Goal: Check status: Check status

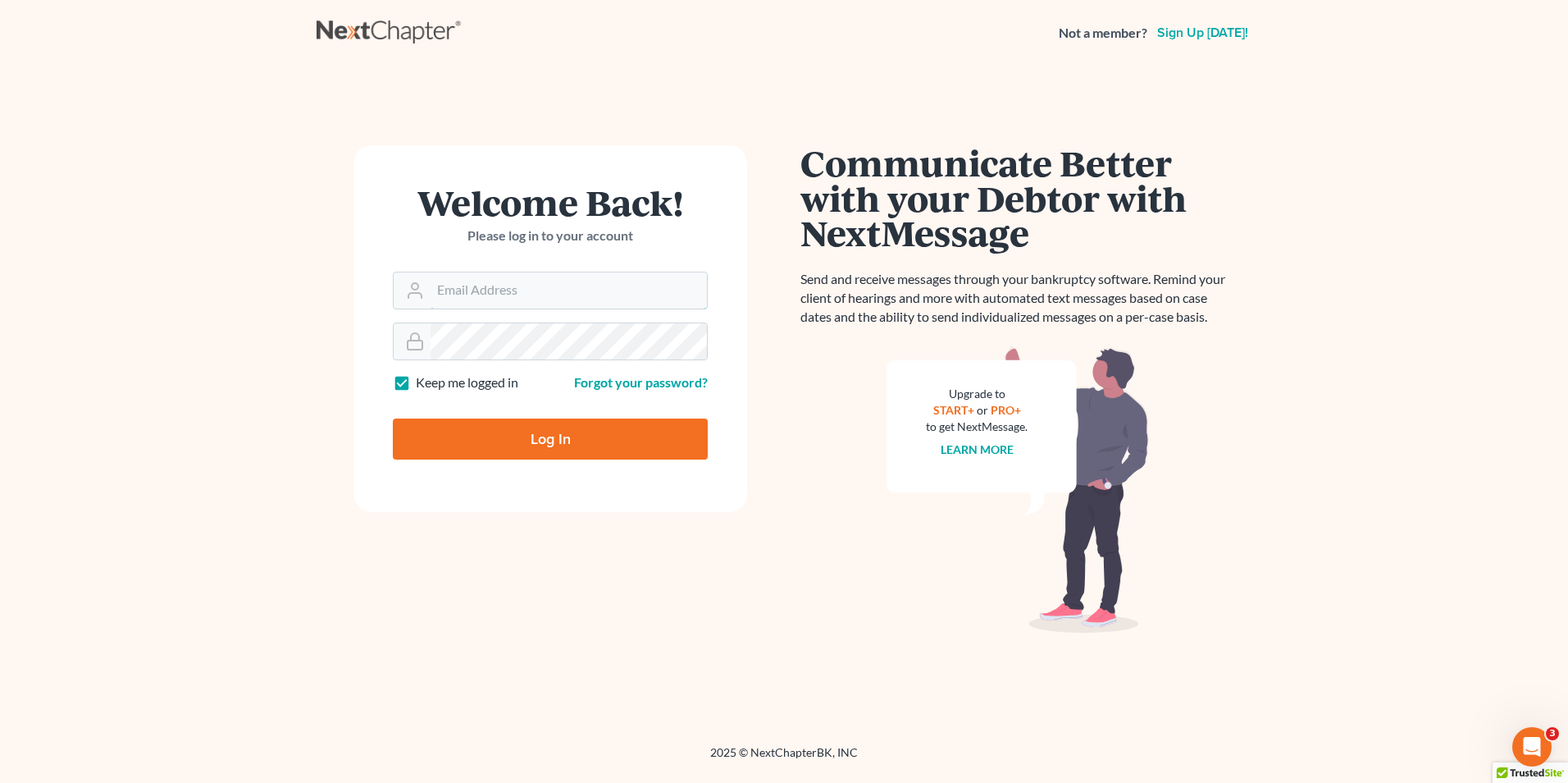
type input "[EMAIL_ADDRESS][DOMAIN_NAME]"
click at [580, 448] on input "Log In" at bounding box center [550, 439] width 315 height 41
type input "Thinking..."
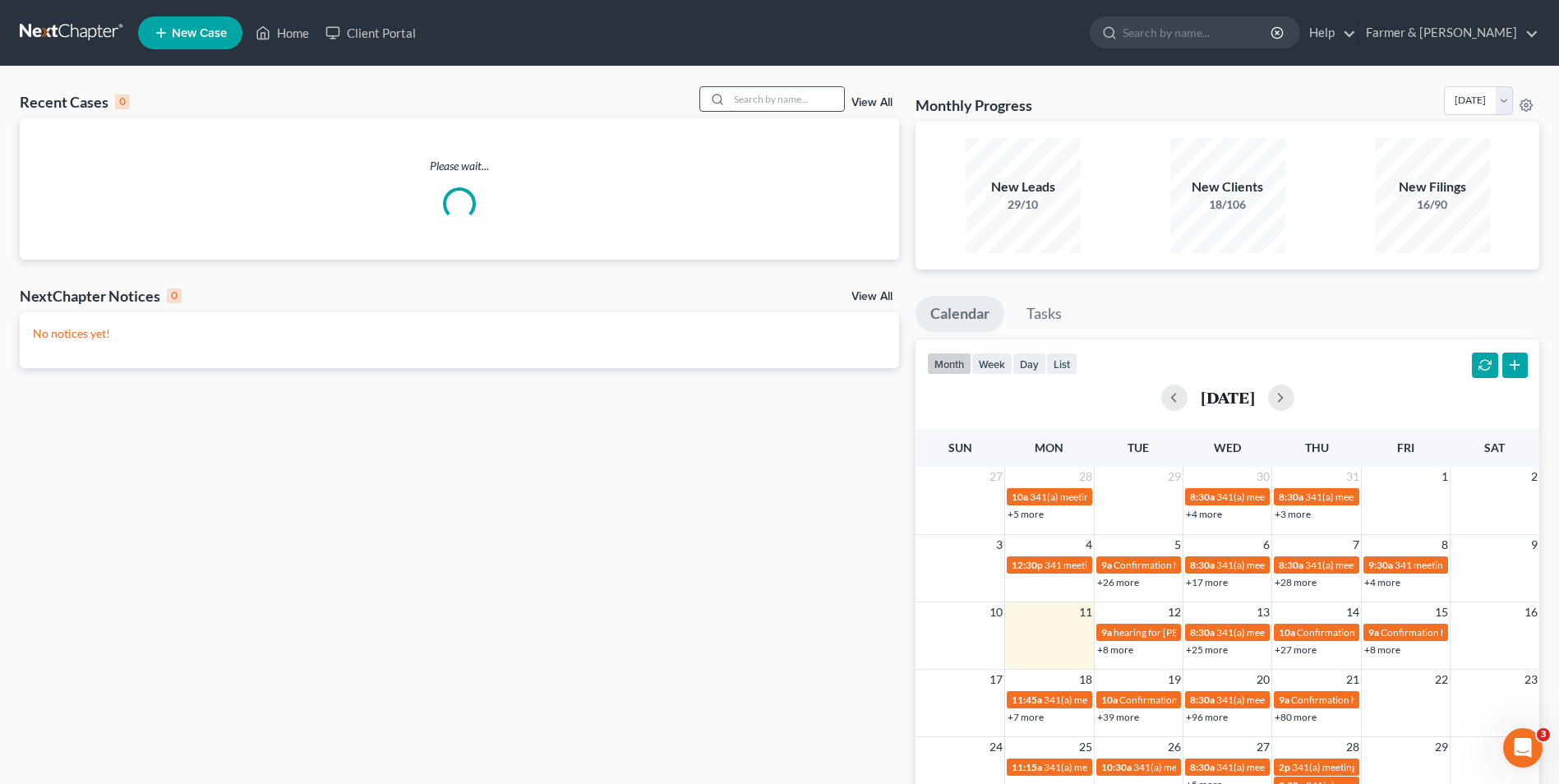
click at [784, 103] on input "search" at bounding box center [786, 99] width 115 height 23
paste input "20-50350"
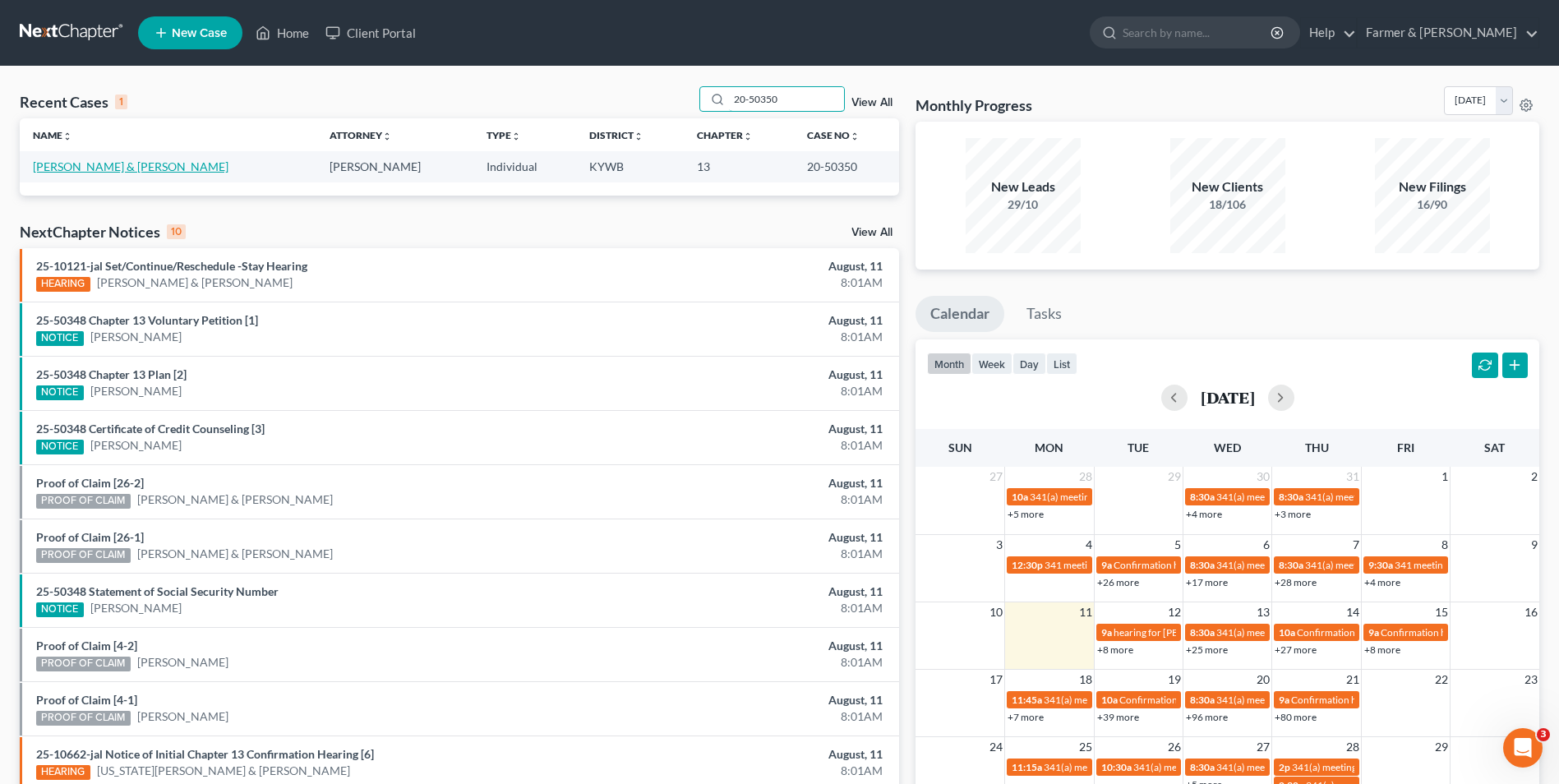
type input "20-50350"
click at [77, 162] on link "[PERSON_NAME] & [PERSON_NAME]" at bounding box center [130, 166] width 196 height 14
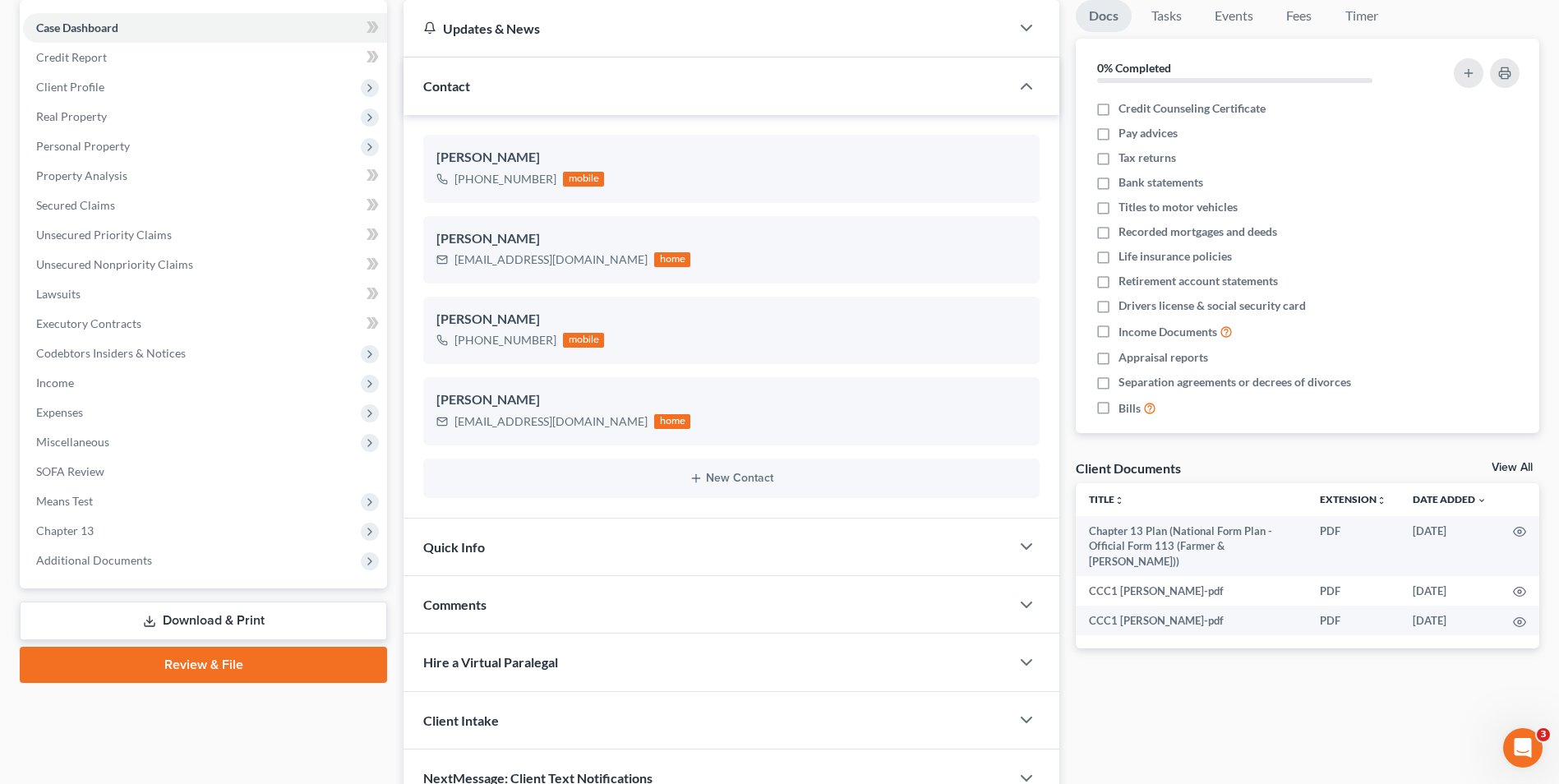
scroll to position [164, 0]
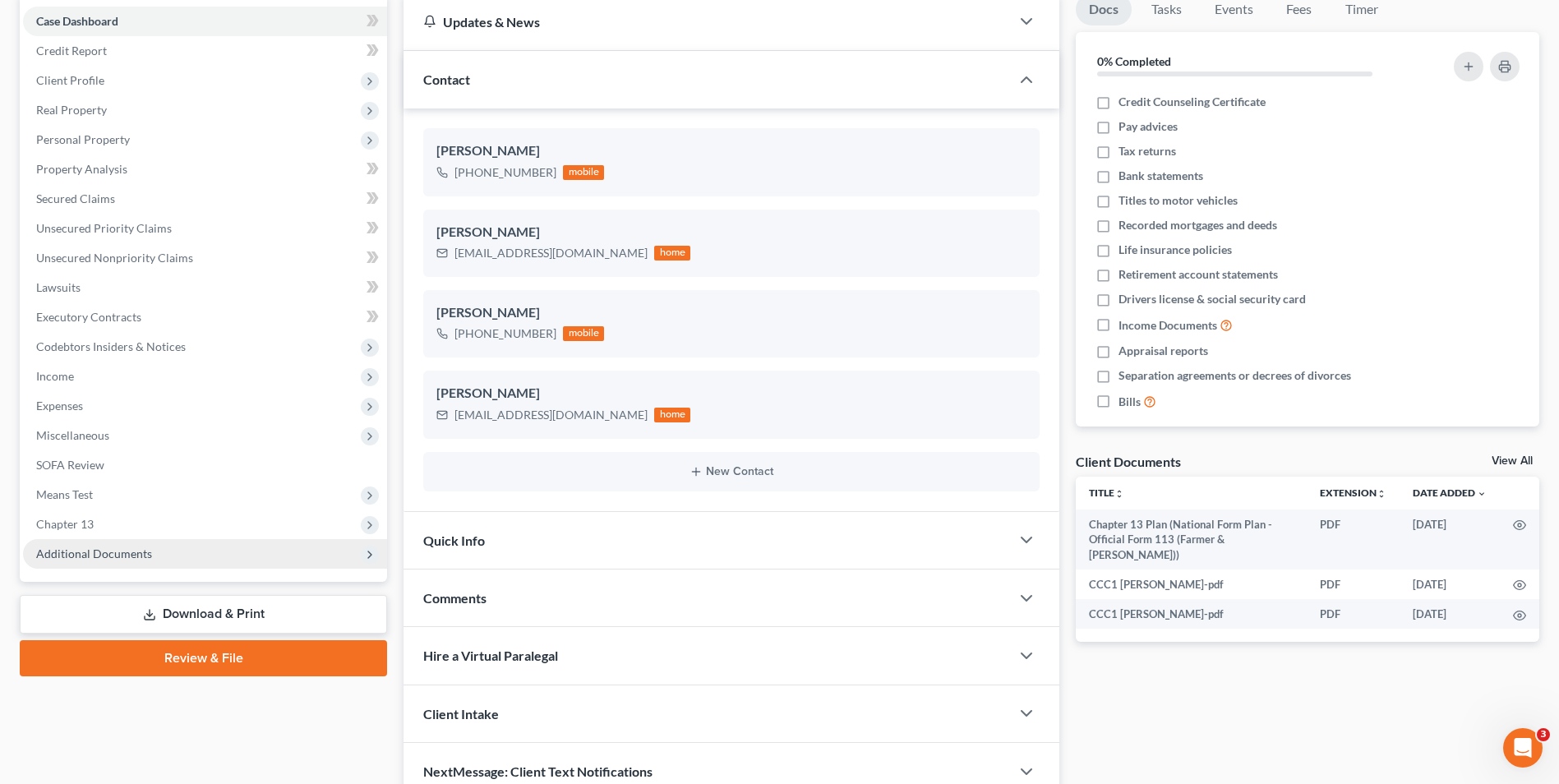
click at [210, 563] on span "Additional Documents" at bounding box center [205, 553] width 364 height 29
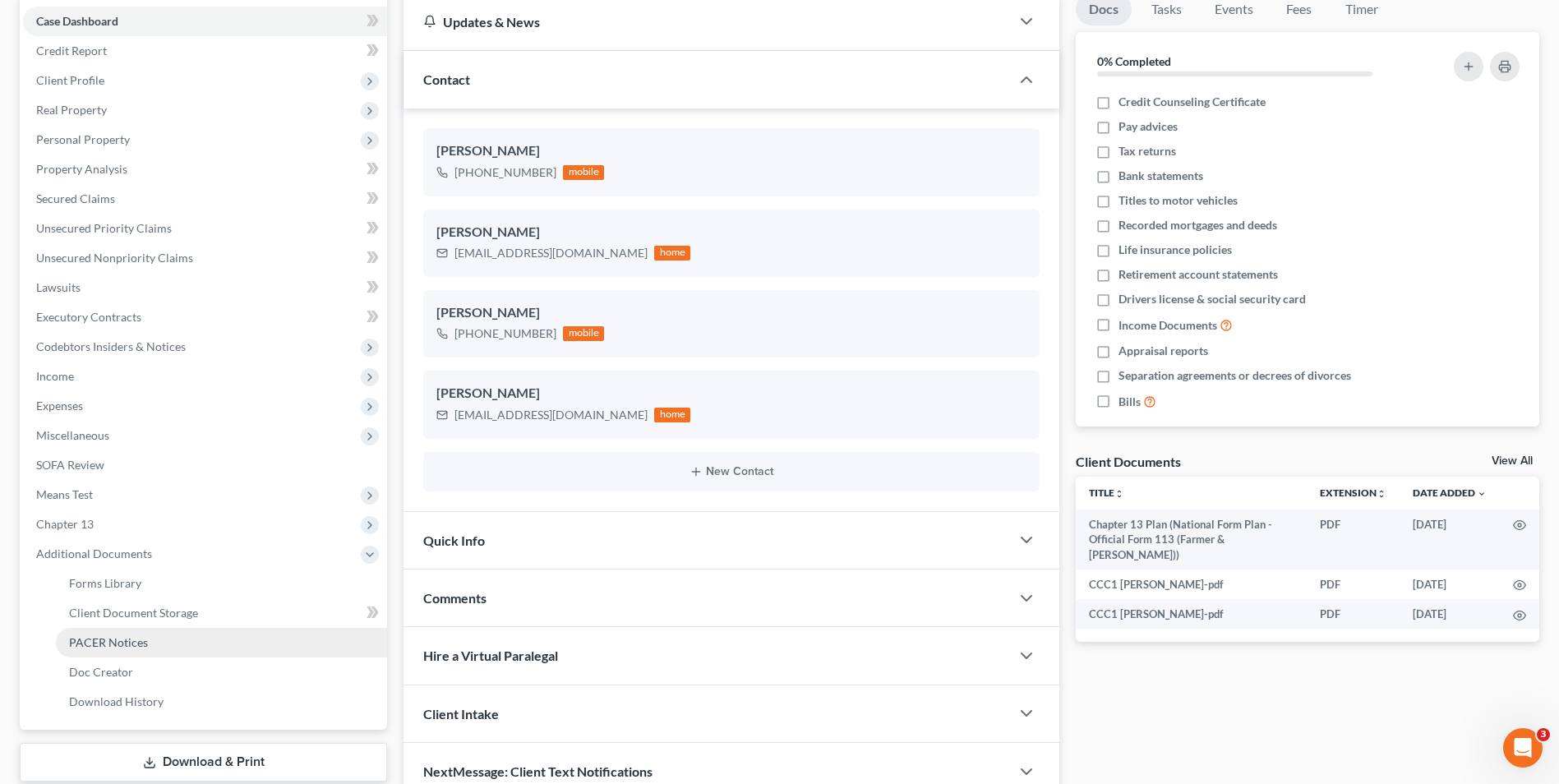
click at [205, 651] on link "PACER Notices" at bounding box center [221, 642] width 331 height 29
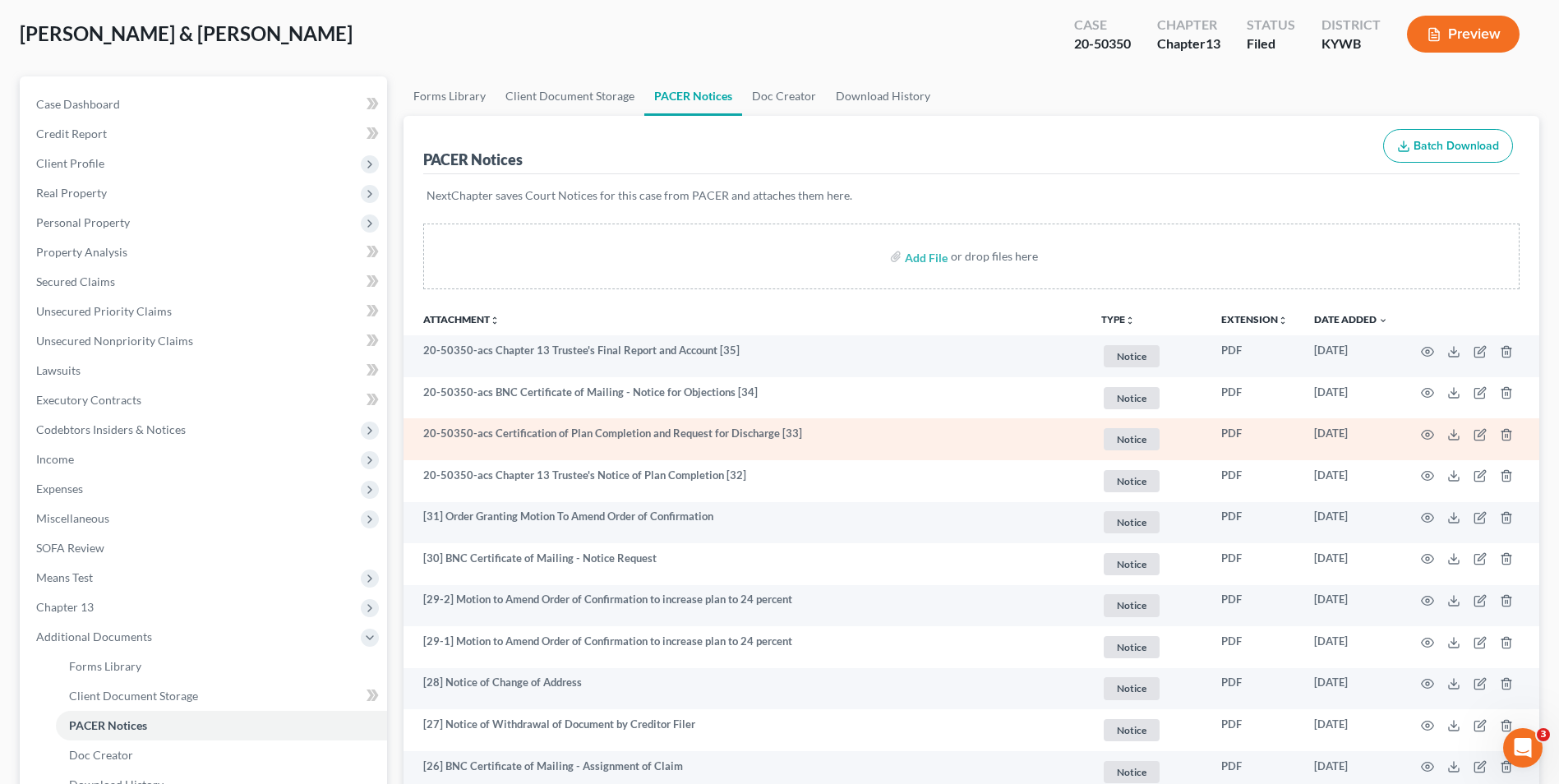
scroll to position [82, 0]
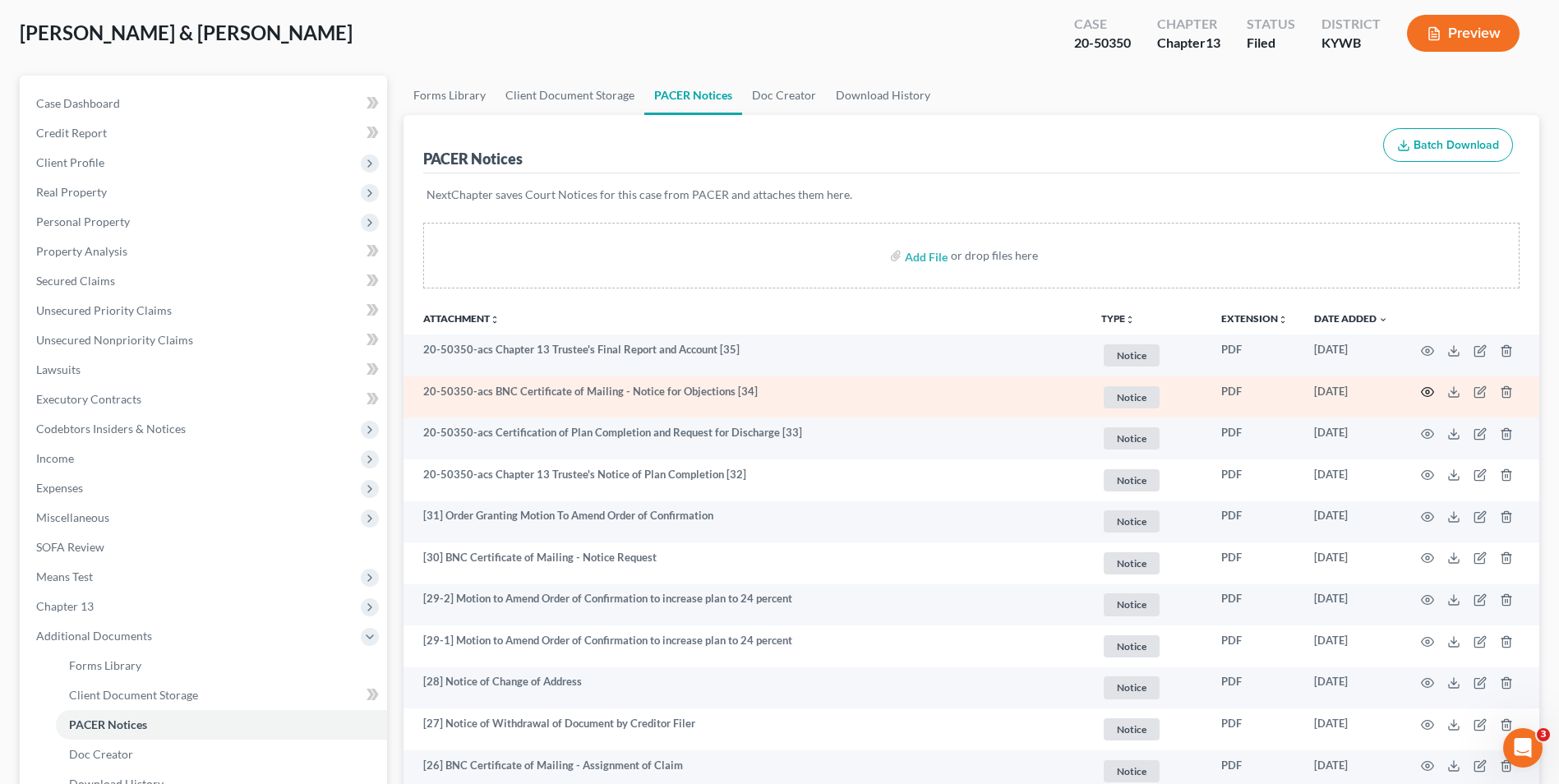
click at [1428, 390] on circle "button" at bounding box center [1427, 391] width 3 height 3
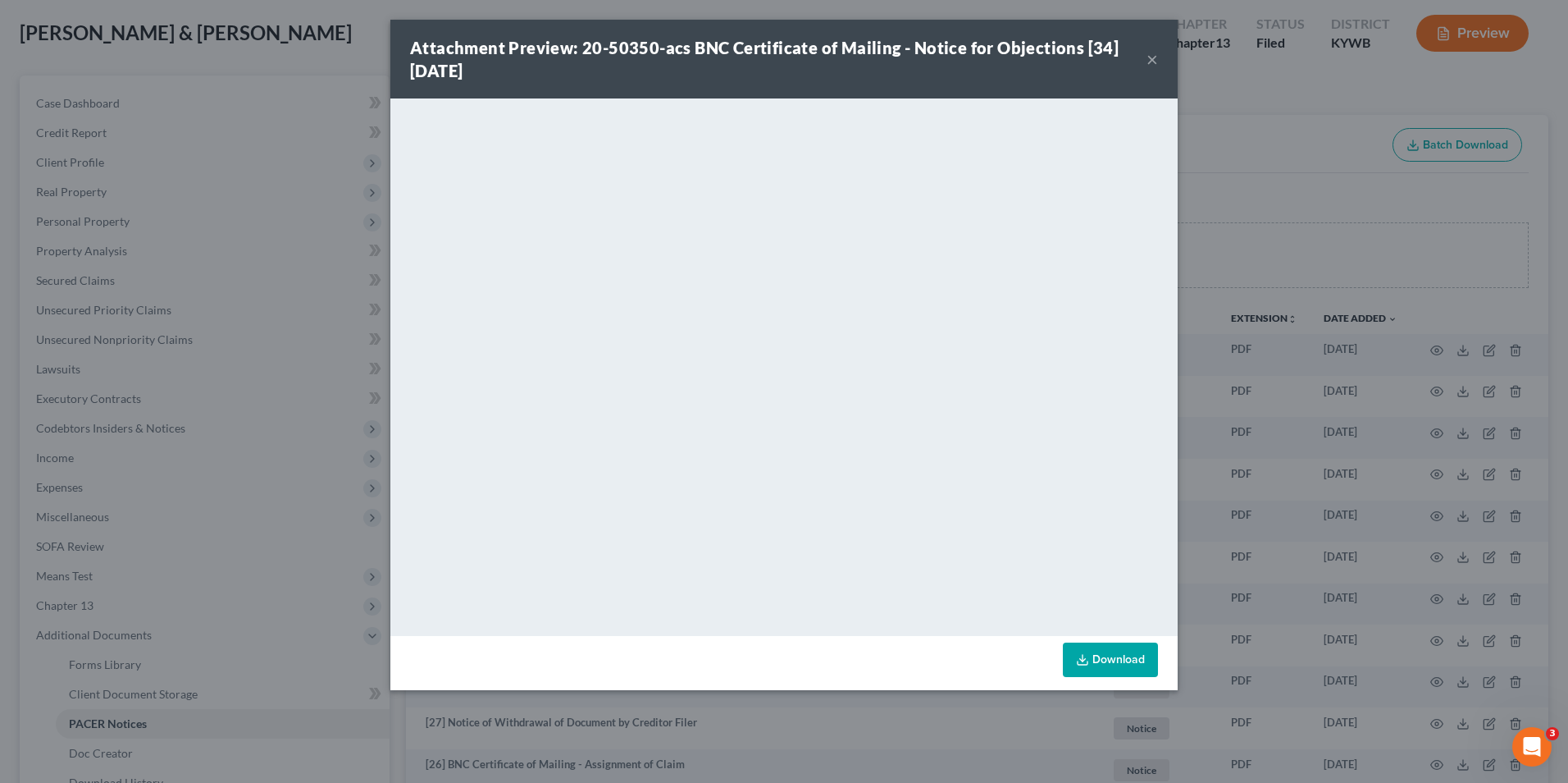
click at [1150, 57] on button "×" at bounding box center [1152, 59] width 12 height 19
